Goal: Task Accomplishment & Management: Use online tool/utility

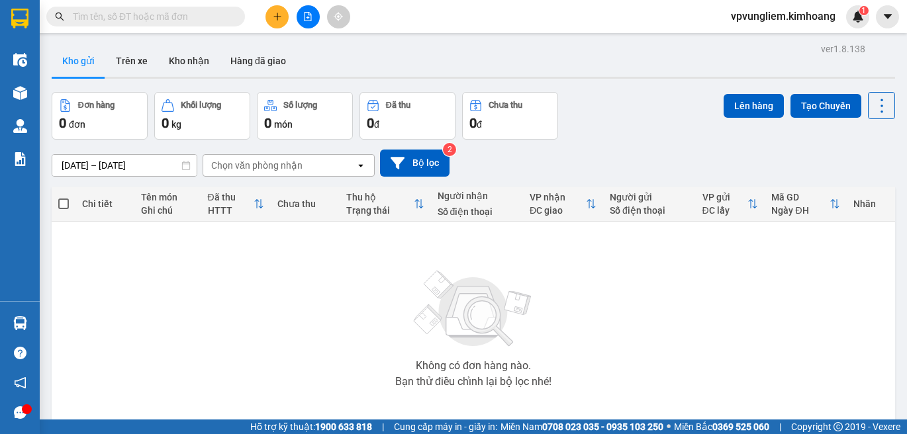
scroll to position [64, 0]
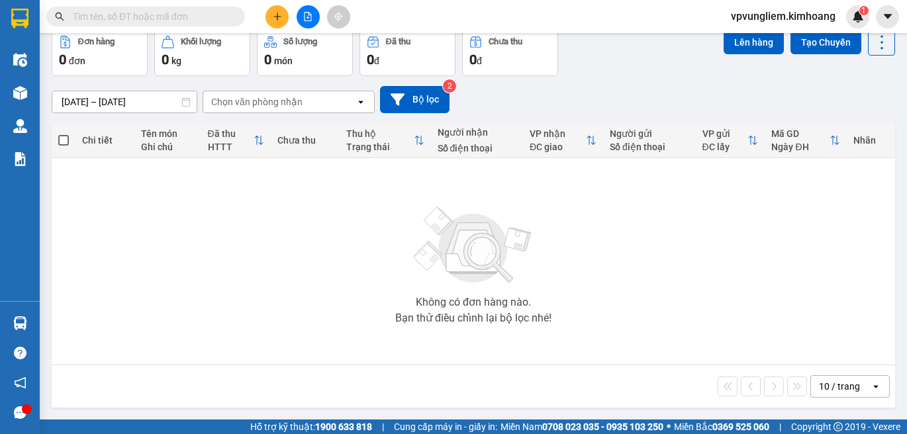
click at [177, 16] on input "text" at bounding box center [151, 16] width 156 height 15
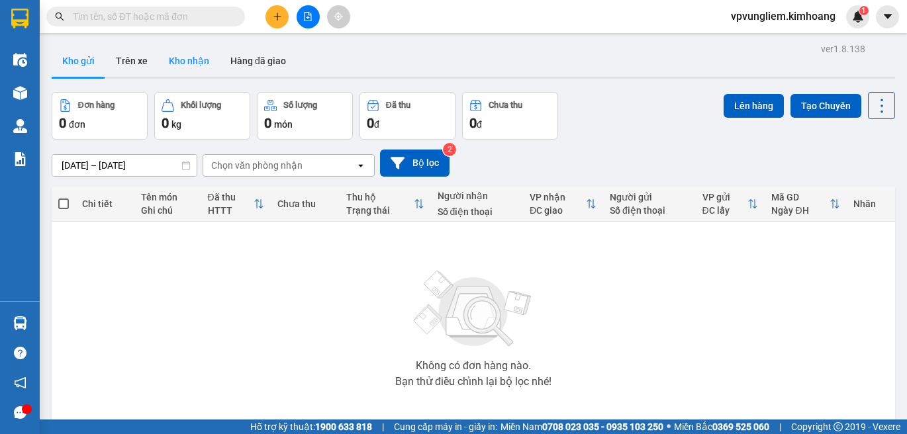
click at [181, 54] on button "Kho nhận" at bounding box center [189, 61] width 62 height 32
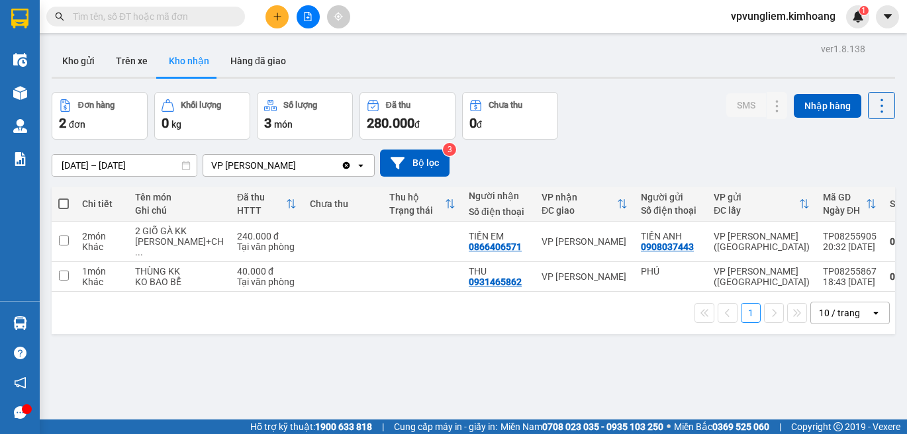
click at [201, 19] on input "text" at bounding box center [151, 16] width 156 height 15
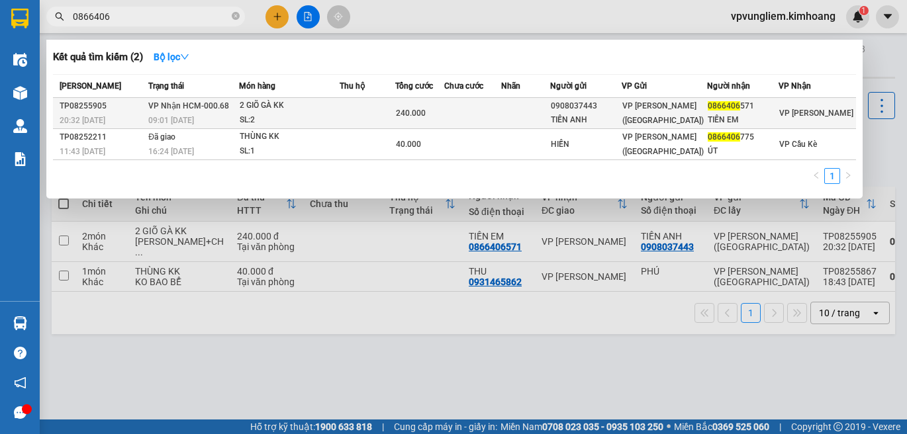
type input "0866406"
click at [386, 111] on td at bounding box center [368, 113] width 56 height 31
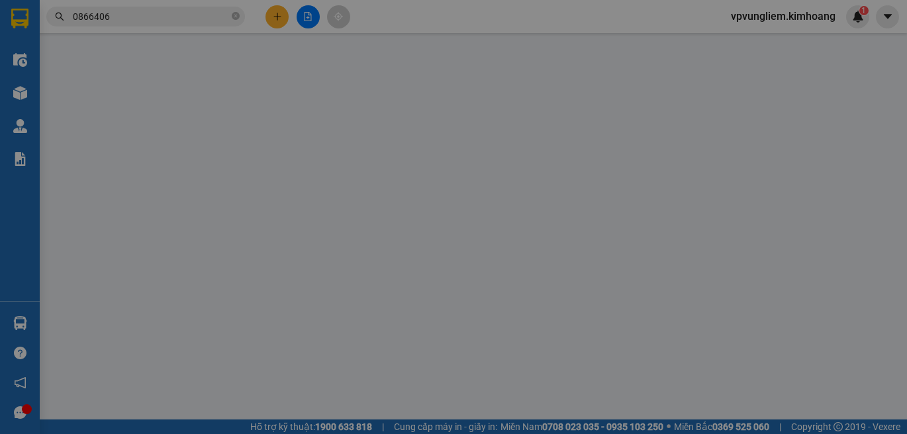
type input "0908037443"
type input "TIẾN ANH"
type input "0866406571"
type input "TIẾN EM"
type input "240.000"
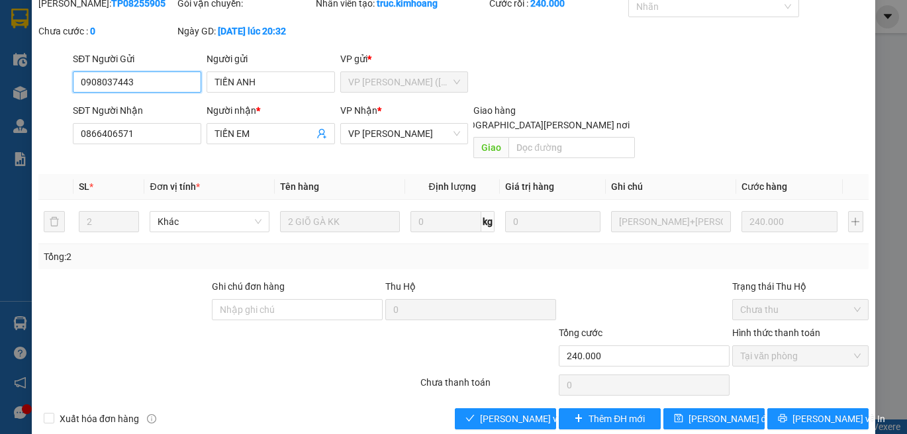
scroll to position [58, 0]
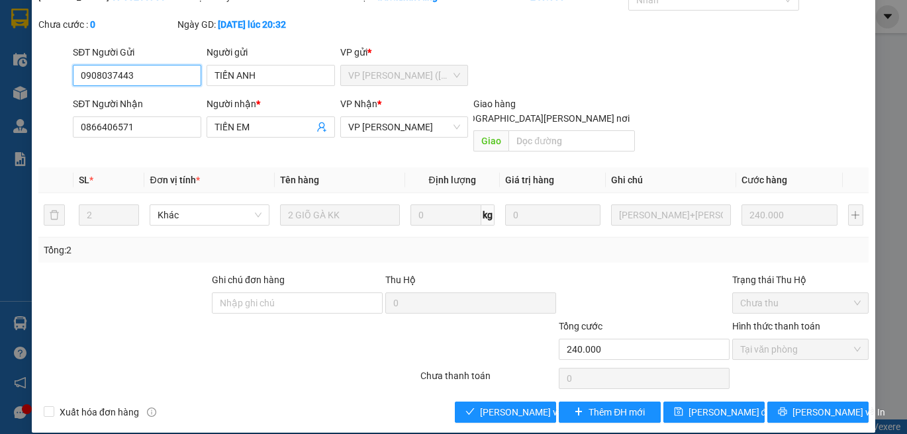
click at [837, 340] on span "Tại văn phòng" at bounding box center [800, 350] width 120 height 20
click at [480, 405] on span "[PERSON_NAME] và [PERSON_NAME] hàng" at bounding box center [569, 412] width 179 height 15
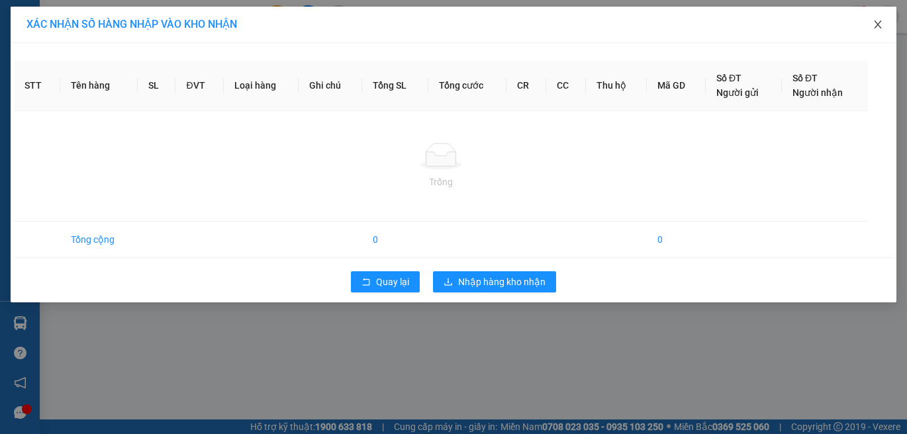
click at [878, 25] on icon "close" at bounding box center [877, 25] width 7 height 8
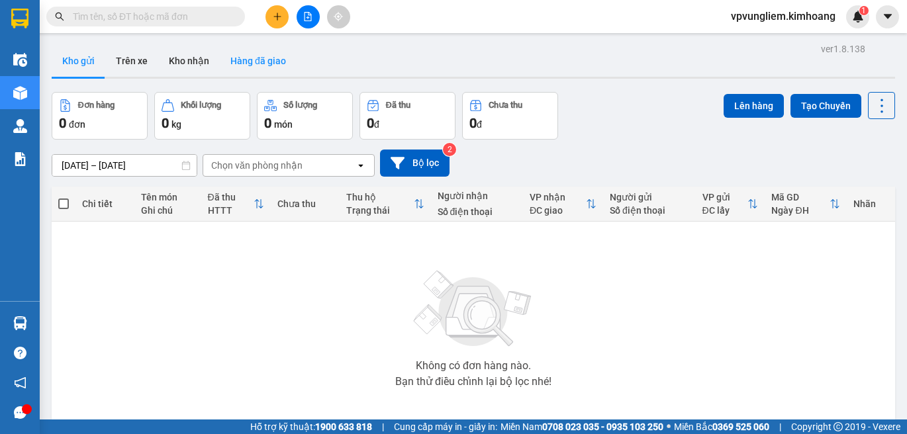
click at [242, 63] on button "Hàng đã giao" at bounding box center [258, 61] width 77 height 32
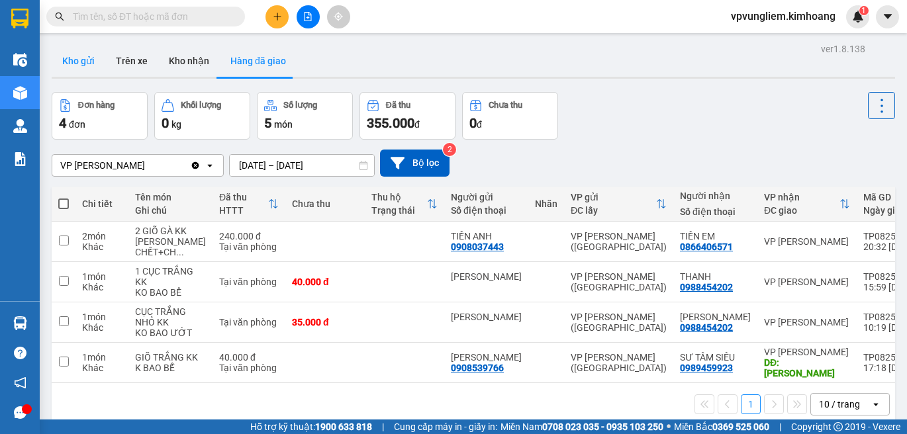
click at [81, 55] on button "Kho gửi" at bounding box center [79, 61] width 54 height 32
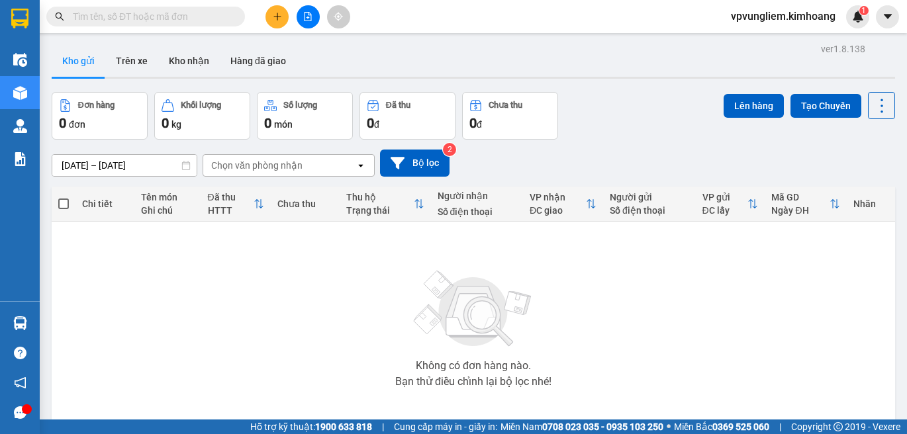
click at [165, 21] on input "text" at bounding box center [151, 16] width 156 height 15
